Goal: Find specific page/section: Find specific page/section

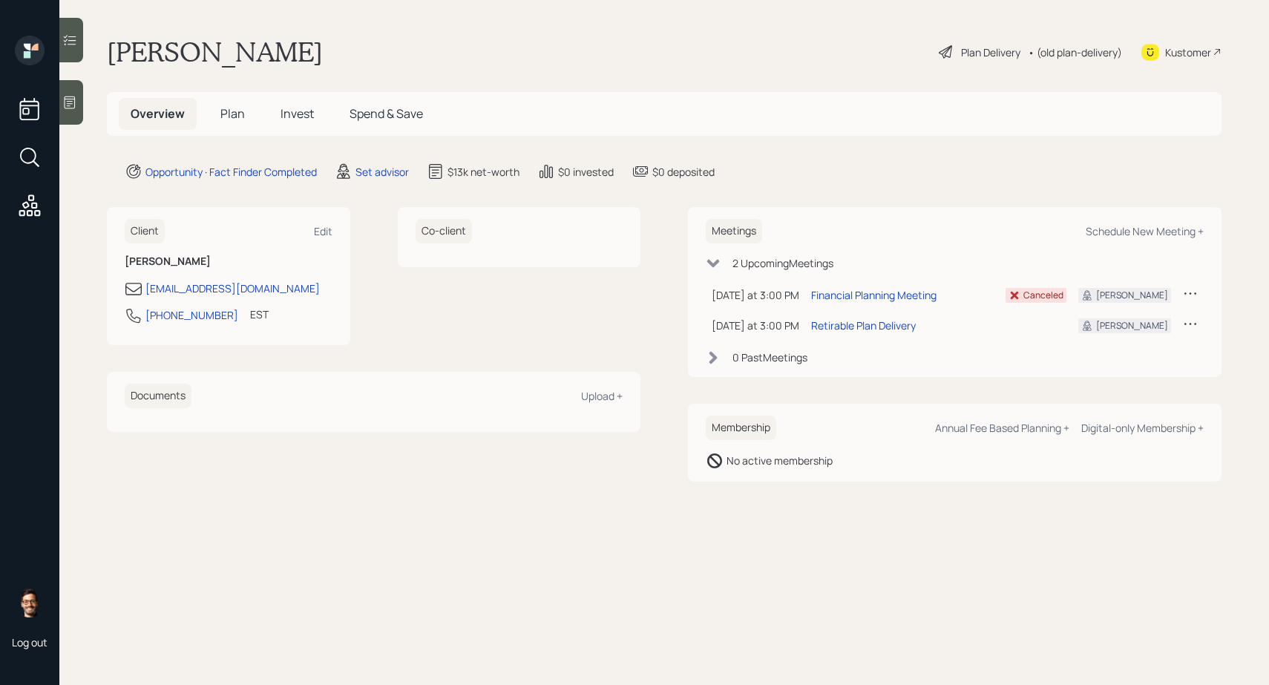
click at [286, 115] on span "Invest" at bounding box center [296, 113] width 33 height 16
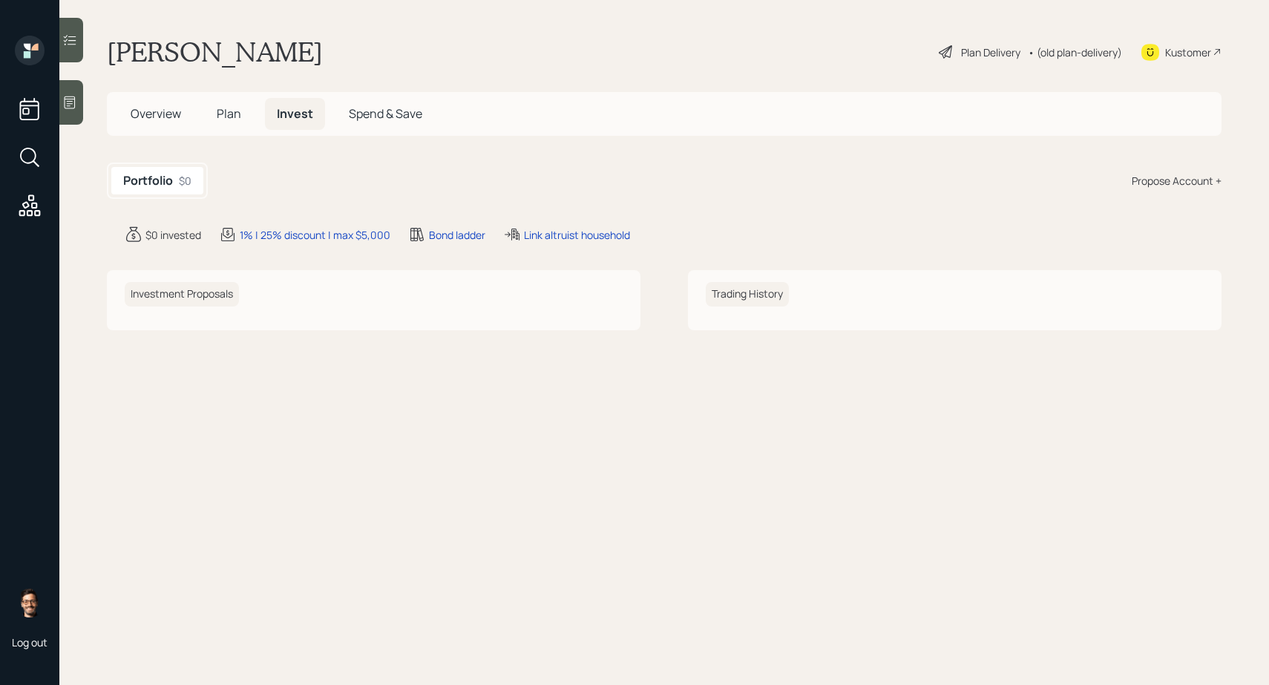
click at [245, 113] on h5 "Plan" at bounding box center [229, 114] width 48 height 32
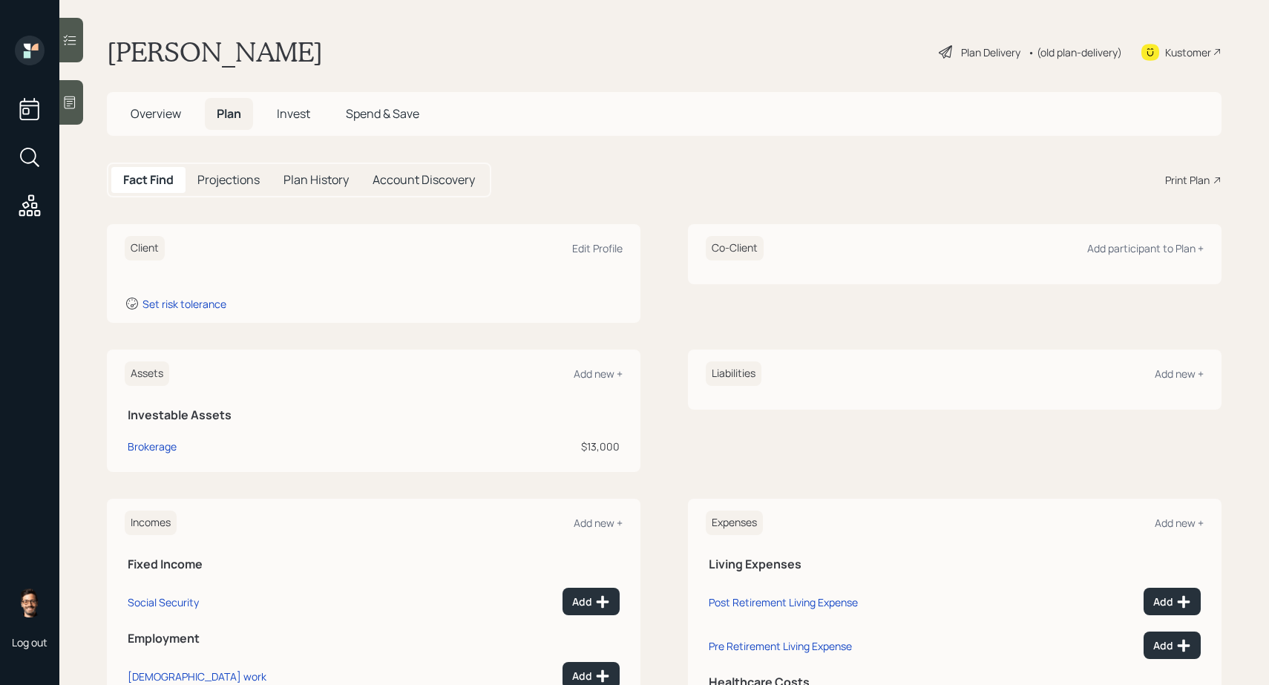
click at [1189, 53] on div "Kustomer" at bounding box center [1188, 53] width 46 height 16
